Goal: Information Seeking & Learning: Learn about a topic

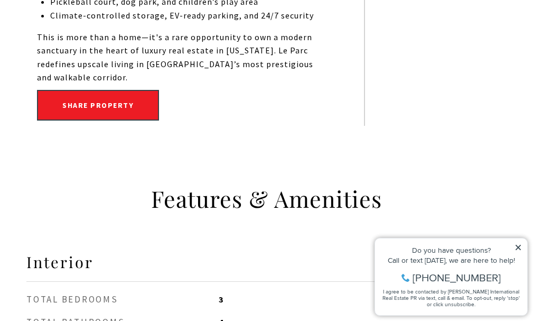
scroll to position [951, 0]
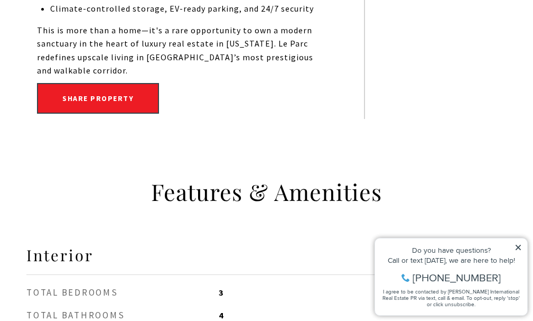
click at [521, 248] on icon at bounding box center [517, 246] width 7 height 7
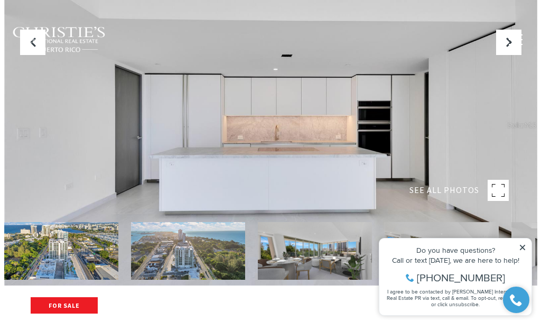
scroll to position [53, 0]
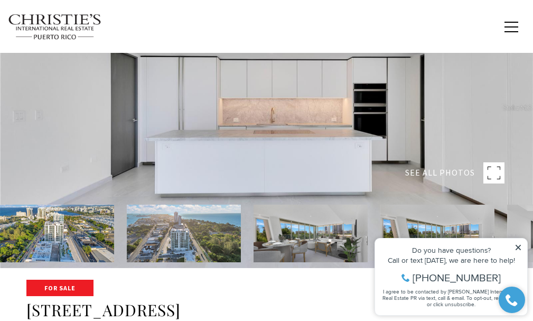
click at [79, 228] on img at bounding box center [57, 233] width 114 height 58
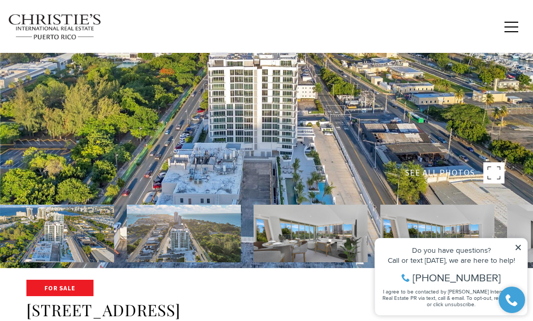
click at [487, 172] on rect at bounding box center [493, 172] width 21 height 21
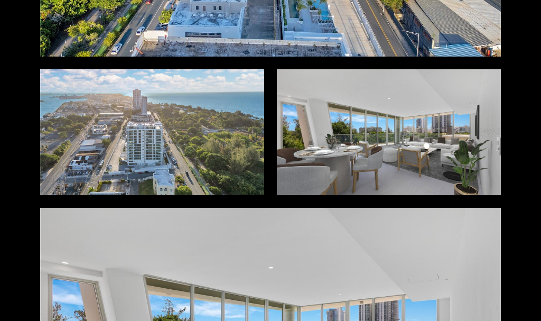
scroll to position [264, 0]
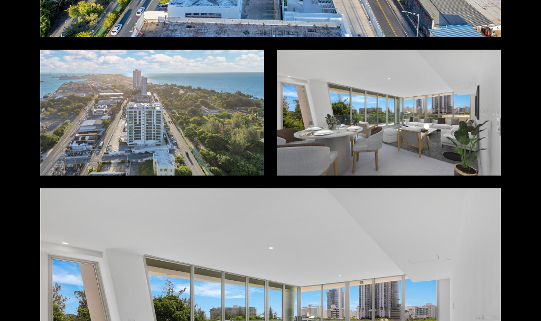
drag, startPoint x: 165, startPoint y: 119, endPoint x: 88, endPoint y: 96, distance: 80.9
click at [88, 96] on div at bounding box center [152, 112] width 224 height 125
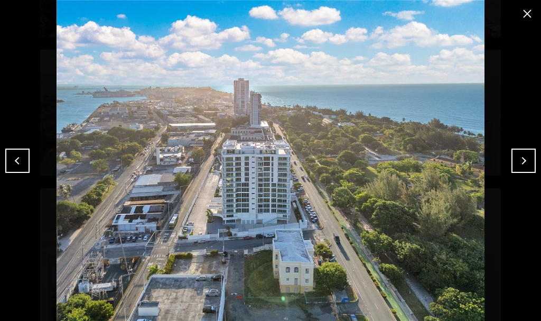
click at [528, 162] on button "Next" at bounding box center [523, 160] width 24 height 24
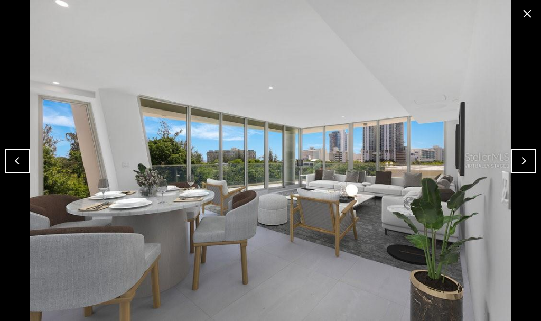
click at [528, 162] on button "Next" at bounding box center [523, 160] width 24 height 24
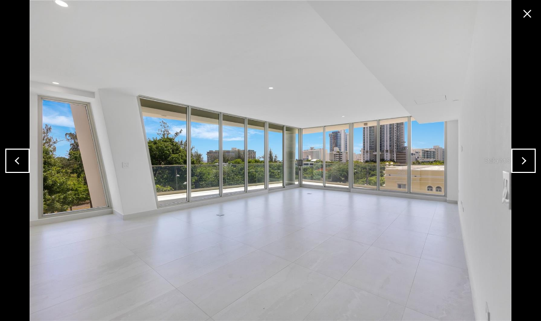
click at [528, 162] on button "Next" at bounding box center [523, 160] width 24 height 24
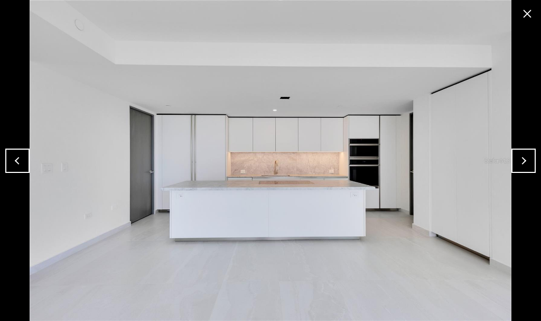
click at [528, 162] on button "Next" at bounding box center [523, 160] width 24 height 24
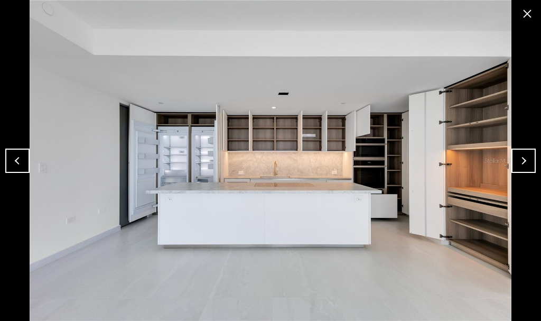
click at [528, 162] on button "Next" at bounding box center [523, 160] width 24 height 24
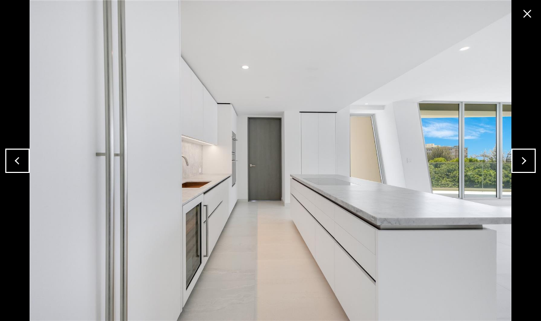
click at [528, 162] on button "Next" at bounding box center [523, 160] width 24 height 24
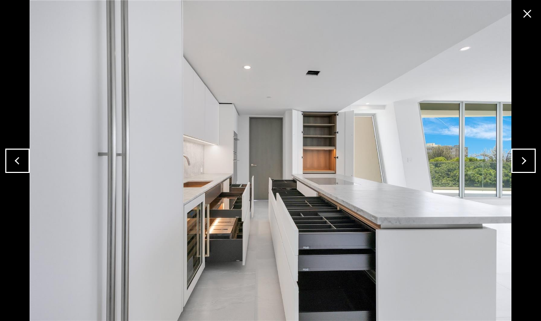
click at [528, 162] on button "Next" at bounding box center [523, 160] width 24 height 24
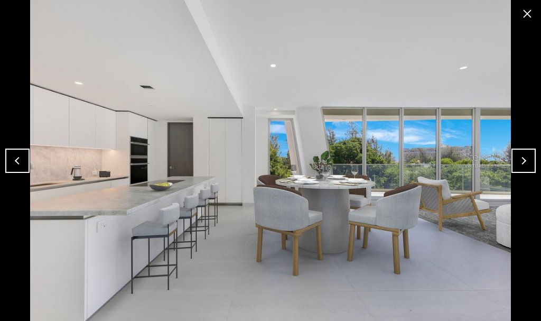
click at [528, 162] on button "Next" at bounding box center [523, 160] width 24 height 24
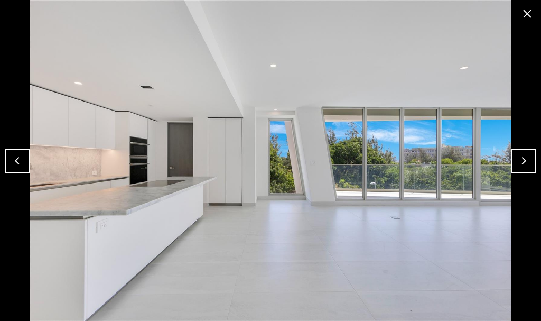
click at [528, 162] on button "Next" at bounding box center [523, 160] width 24 height 24
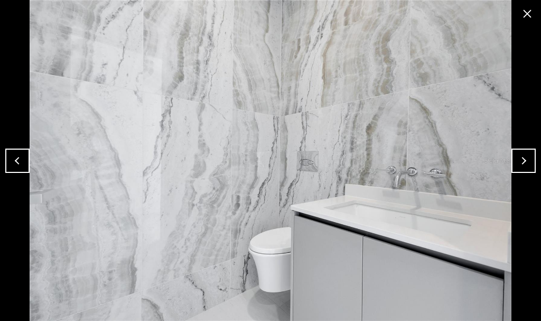
click at [528, 162] on button "Next" at bounding box center [523, 160] width 24 height 24
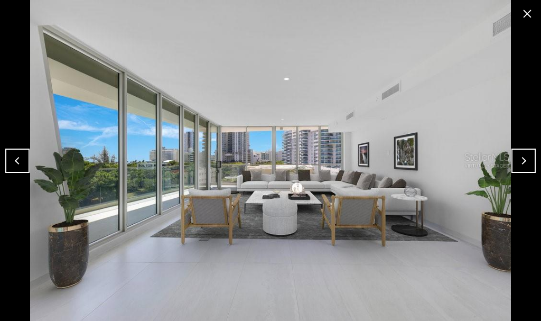
click at [528, 162] on button "Next" at bounding box center [523, 160] width 24 height 24
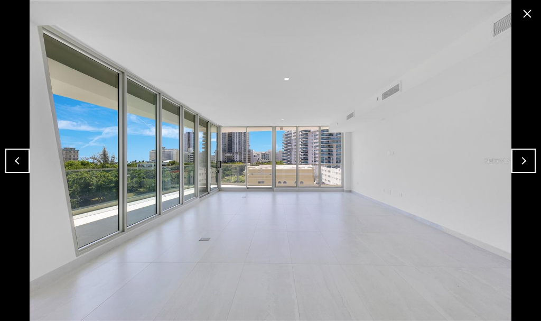
click at [528, 162] on button "Next" at bounding box center [523, 160] width 24 height 24
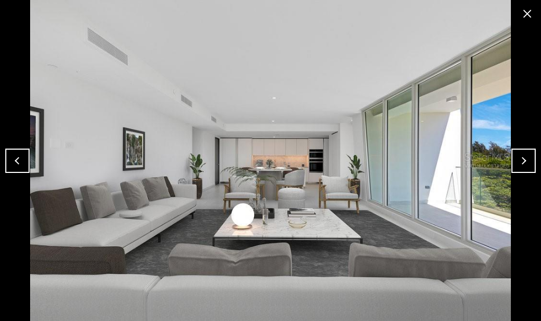
click at [20, 155] on button "Previous" at bounding box center [17, 160] width 24 height 24
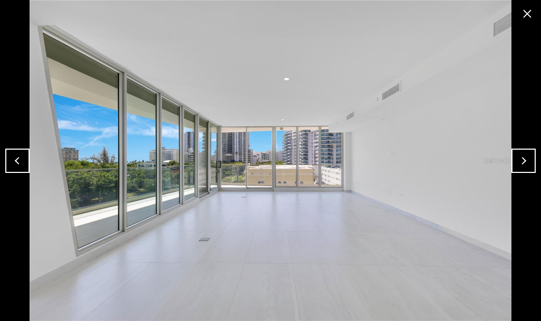
click at [523, 167] on button "Next" at bounding box center [523, 160] width 24 height 24
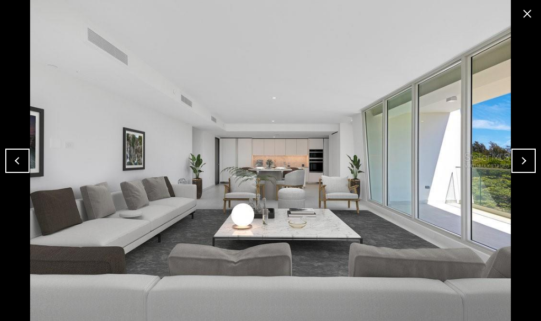
click at [523, 167] on button "Next" at bounding box center [523, 160] width 24 height 24
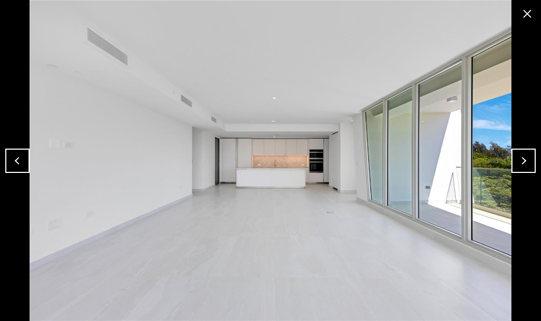
click at [523, 167] on button "Next" at bounding box center [523, 160] width 24 height 24
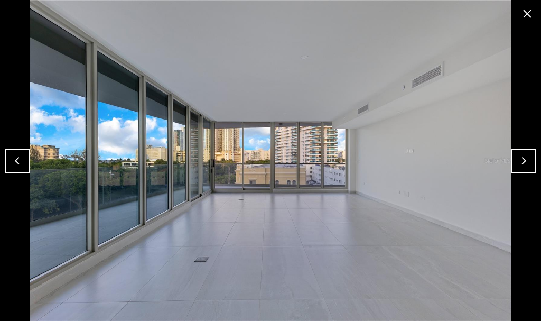
click at [523, 167] on button "Next" at bounding box center [523, 160] width 24 height 24
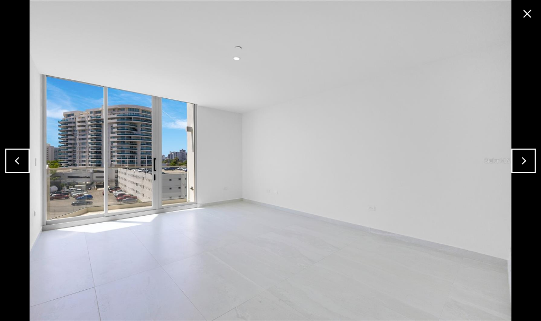
click at [14, 159] on button "Previous" at bounding box center [17, 160] width 24 height 24
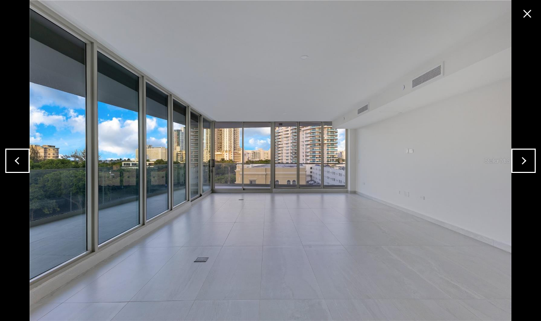
click at [528, 165] on button "Next" at bounding box center [523, 160] width 24 height 24
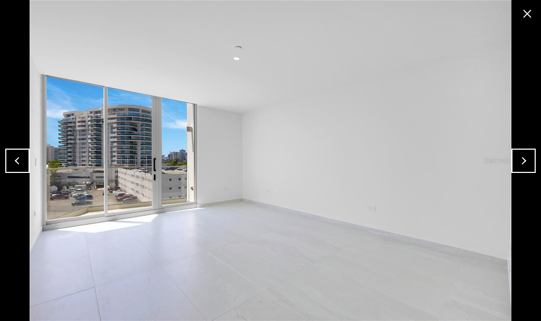
click at [528, 165] on button "Next" at bounding box center [523, 160] width 24 height 24
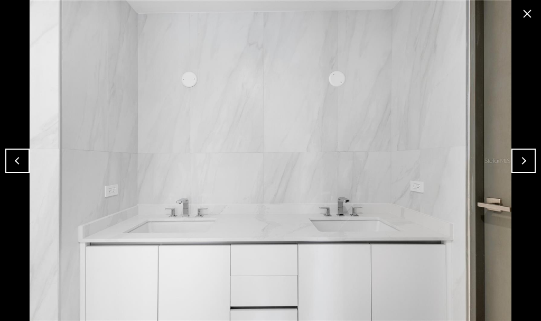
click at [528, 165] on button "Next" at bounding box center [523, 160] width 24 height 24
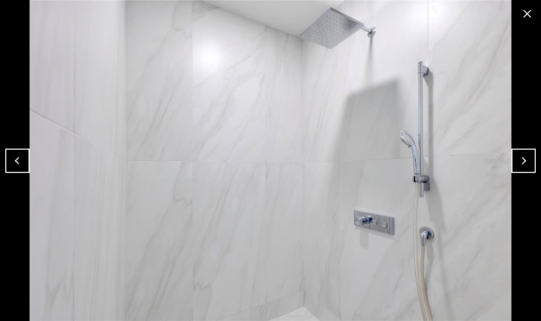
click at [528, 165] on button "Next" at bounding box center [523, 160] width 24 height 24
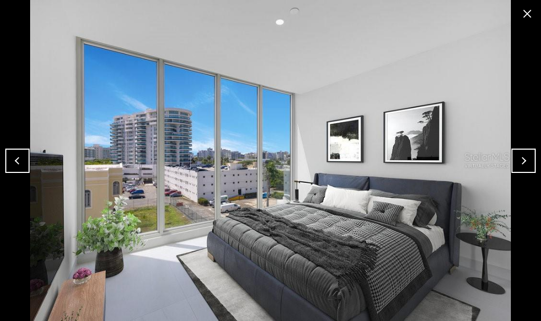
click at [528, 165] on button "Next" at bounding box center [523, 160] width 24 height 24
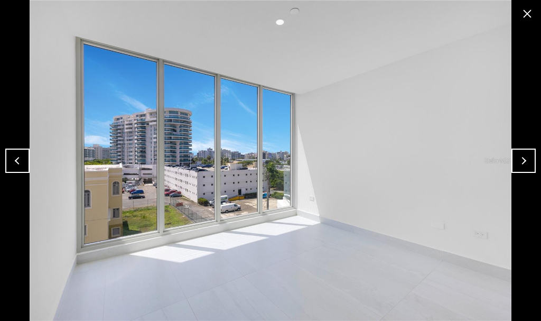
click at [528, 165] on button "Next" at bounding box center [523, 160] width 24 height 24
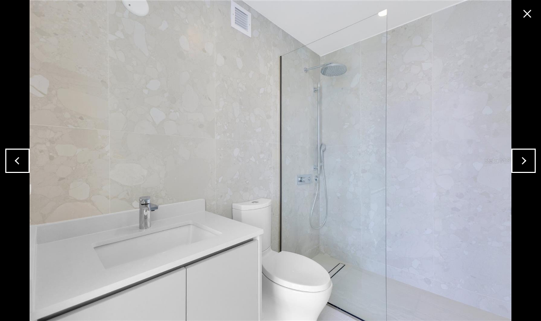
click at [528, 165] on button "Next" at bounding box center [523, 160] width 24 height 24
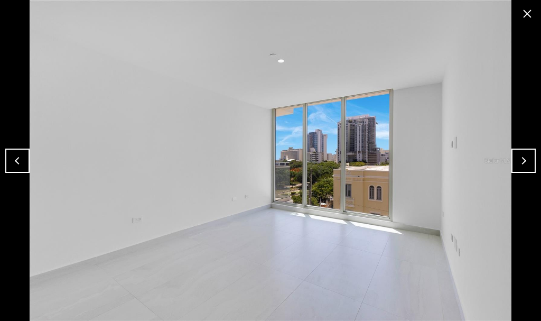
click at [528, 165] on button "Next" at bounding box center [523, 160] width 24 height 24
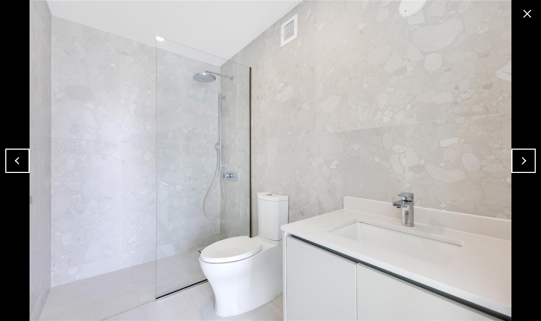
click at [528, 165] on button "Next" at bounding box center [523, 160] width 24 height 24
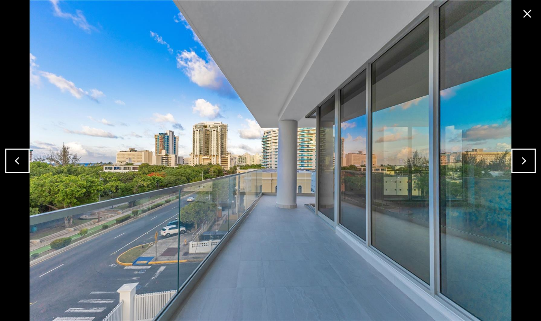
click at [519, 158] on button "Next" at bounding box center [523, 160] width 24 height 24
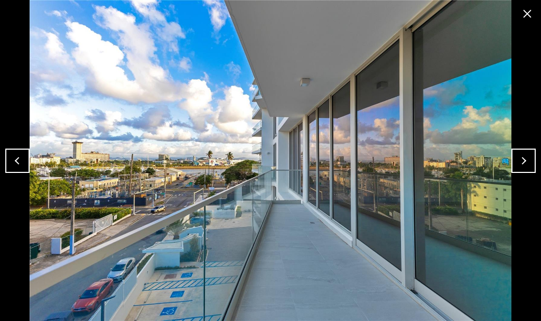
click at [519, 158] on button "Next" at bounding box center [523, 160] width 24 height 24
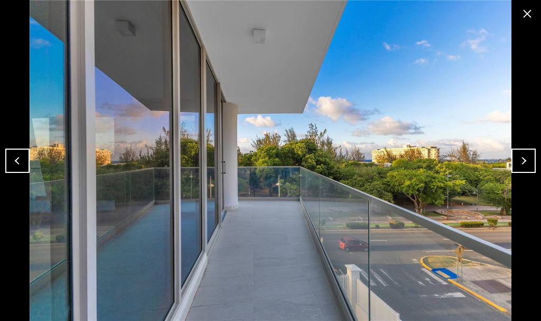
click at [519, 158] on button "Next" at bounding box center [523, 160] width 24 height 24
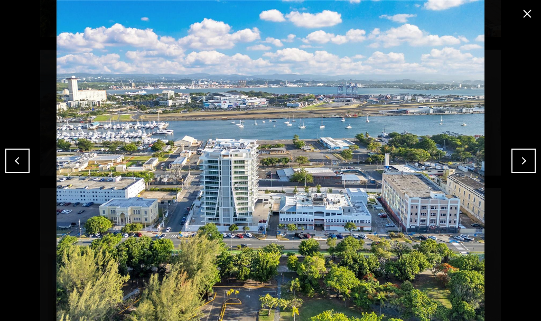
click at [519, 158] on button "Next" at bounding box center [523, 160] width 24 height 24
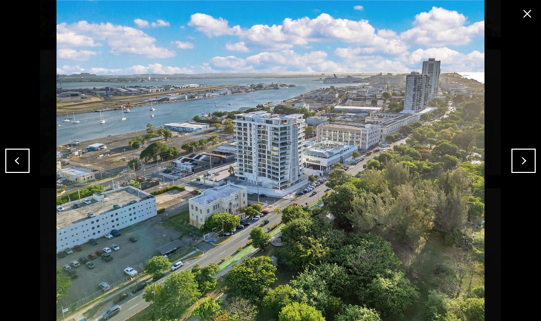
click at [519, 158] on button "Next" at bounding box center [523, 160] width 24 height 24
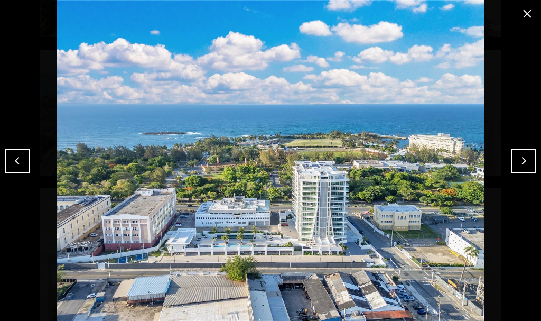
click at [17, 163] on button "Previous" at bounding box center [17, 160] width 24 height 24
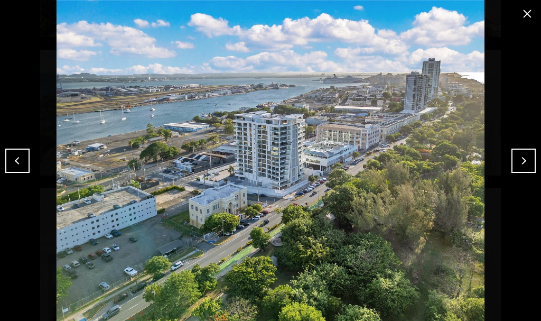
click at [17, 163] on button "Previous" at bounding box center [17, 160] width 24 height 24
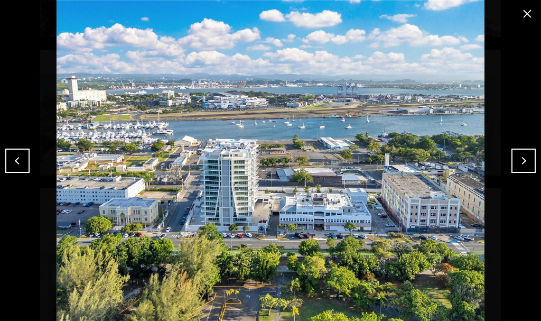
click at [519, 156] on button "Next" at bounding box center [523, 160] width 24 height 24
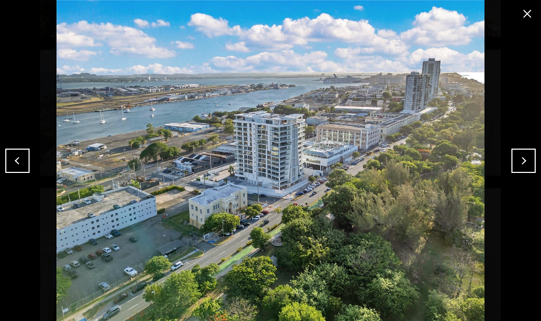
click at [519, 163] on button "Next" at bounding box center [523, 160] width 24 height 24
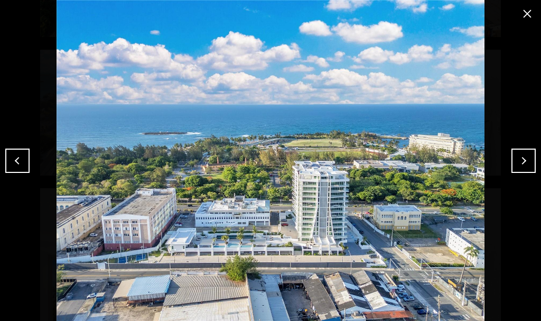
click at [521, 159] on button "Next" at bounding box center [523, 160] width 24 height 24
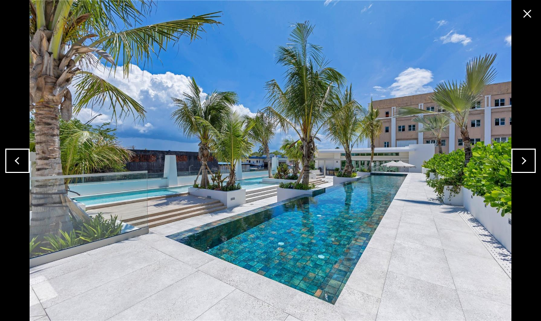
click at [521, 159] on button "Next" at bounding box center [523, 160] width 24 height 24
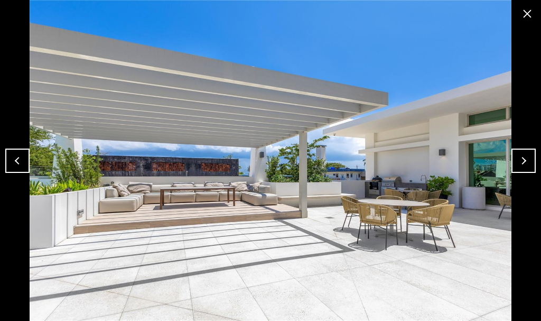
click at [521, 159] on button "Next" at bounding box center [523, 160] width 24 height 24
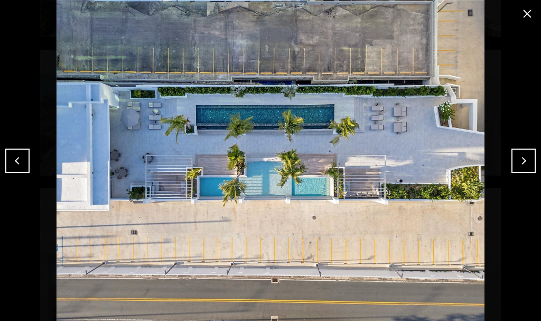
click at [521, 159] on button "Next" at bounding box center [523, 160] width 24 height 24
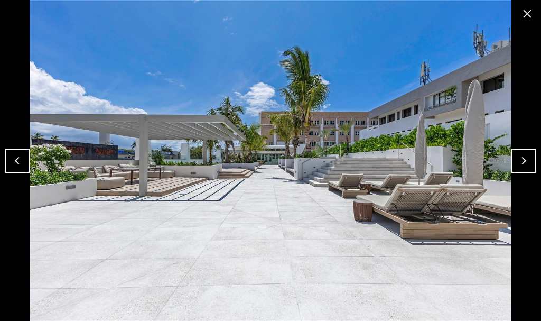
click at [521, 159] on button "Next" at bounding box center [523, 160] width 24 height 24
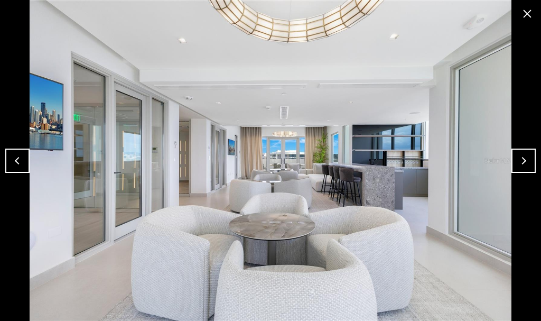
click at [517, 157] on button "Next" at bounding box center [523, 160] width 24 height 24
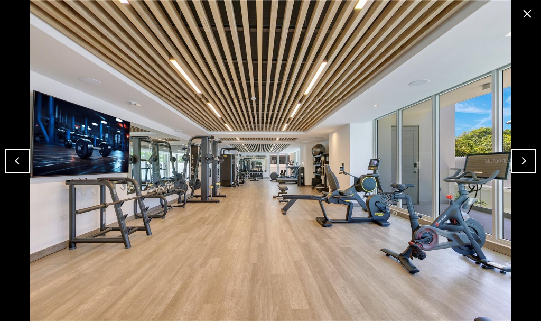
click at [517, 157] on button "Next" at bounding box center [523, 160] width 24 height 24
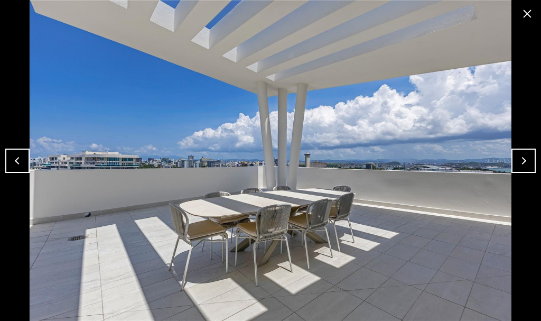
click at [517, 157] on button "Next" at bounding box center [523, 160] width 24 height 24
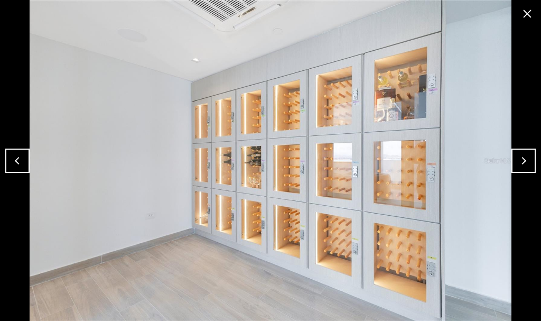
click at [517, 157] on button "Next" at bounding box center [523, 160] width 24 height 24
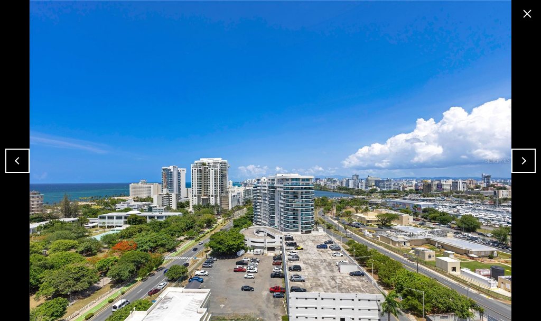
click at [523, 159] on button "Next" at bounding box center [523, 160] width 24 height 24
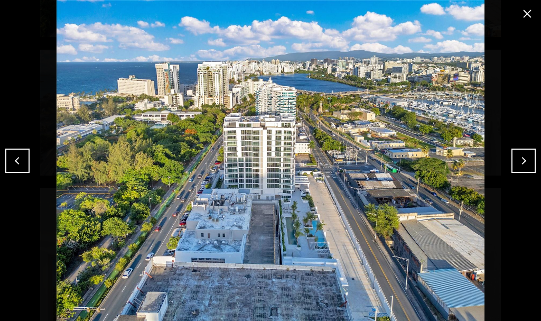
click at [523, 159] on button "Next" at bounding box center [523, 160] width 24 height 24
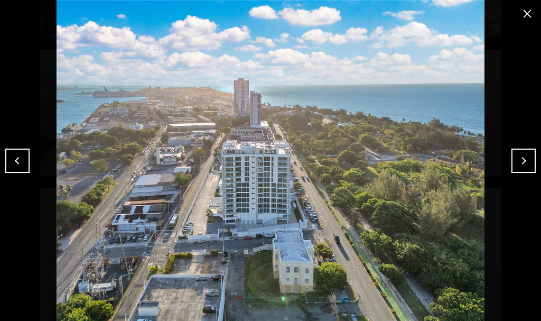
click at [21, 155] on button "Previous" at bounding box center [17, 160] width 24 height 24
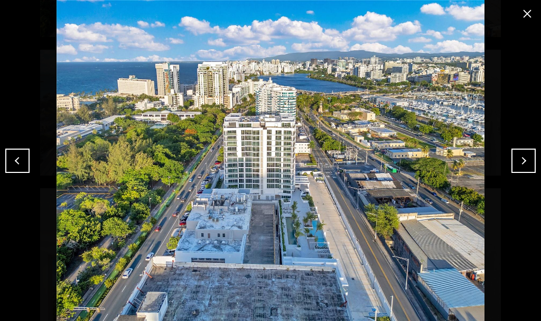
click at [526, 161] on button "Next" at bounding box center [523, 160] width 24 height 24
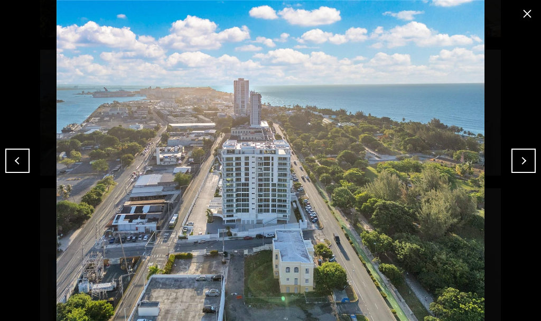
click at [515, 155] on button "Next" at bounding box center [523, 160] width 24 height 24
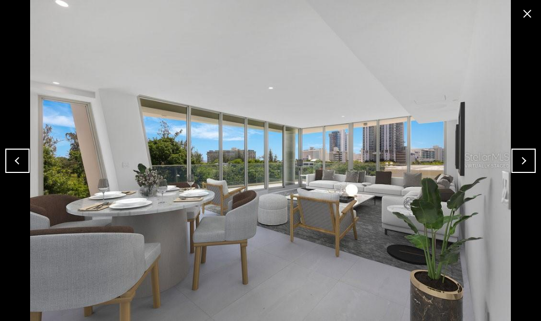
click at [515, 155] on button "Next" at bounding box center [523, 160] width 24 height 24
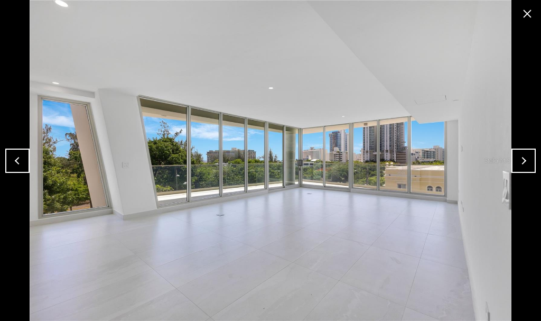
click at [515, 155] on button "Next" at bounding box center [523, 160] width 24 height 24
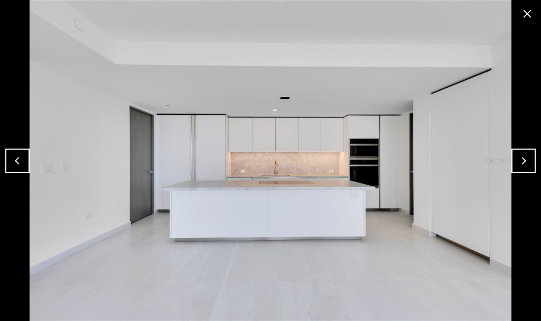
click at [515, 155] on button "Next" at bounding box center [523, 160] width 24 height 24
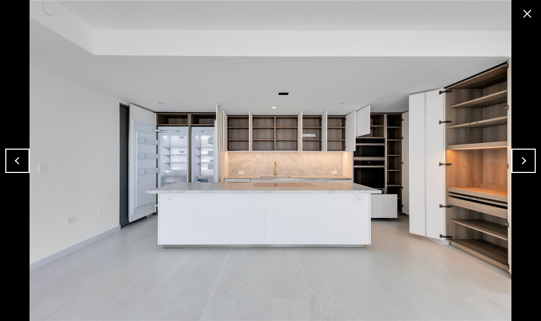
click at [527, 15] on button "close modal" at bounding box center [527, 13] width 17 height 17
